Goal: Information Seeking & Learning: Learn about a topic

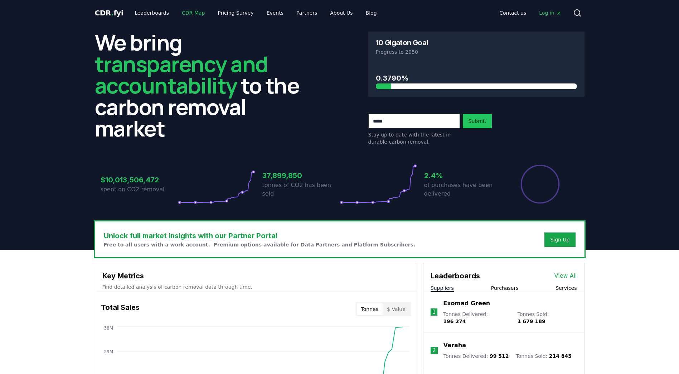
click at [183, 12] on link "CDR Map" at bounding box center [193, 12] width 34 height 13
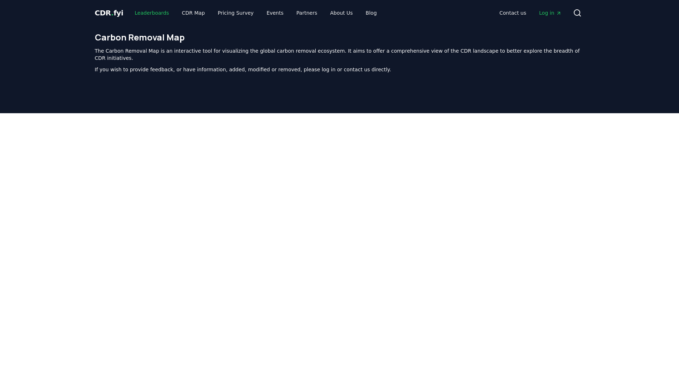
click at [151, 13] on link "Leaderboards" at bounding box center [152, 12] width 46 height 13
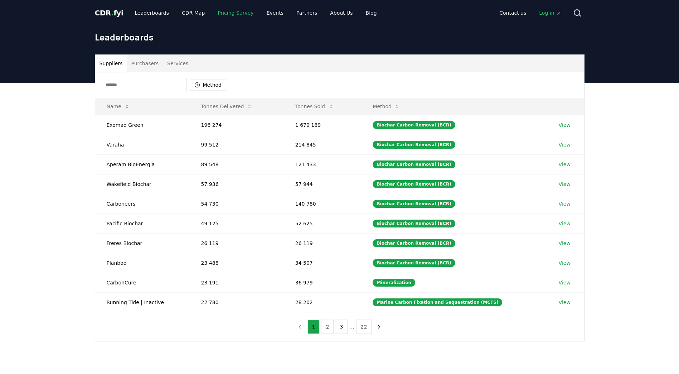
click at [216, 16] on link "Pricing Survey" at bounding box center [235, 12] width 47 height 13
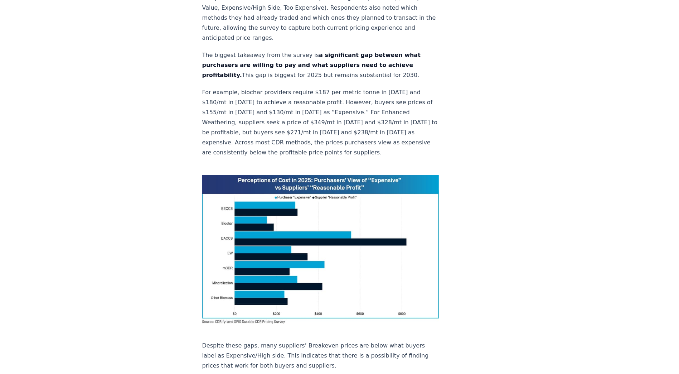
scroll to position [394, 0]
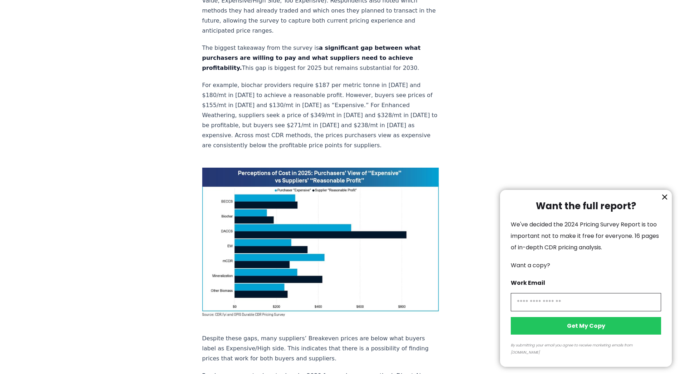
click at [665, 201] on icon "information" at bounding box center [664, 197] width 9 height 9
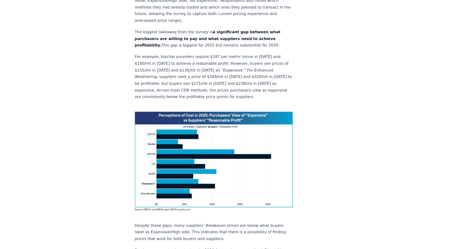
scroll to position [358, 0]
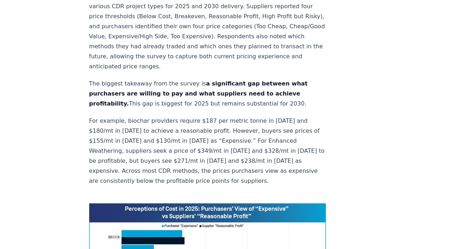
drag, startPoint x: 635, startPoint y: 3, endPoint x: 309, endPoint y: 128, distance: 349.7
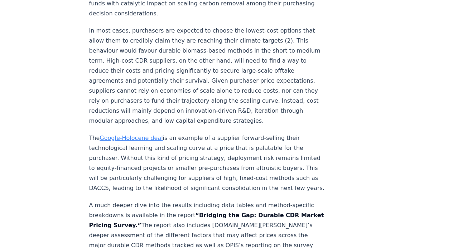
scroll to position [1193, 0]
